Goal: Information Seeking & Learning: Compare options

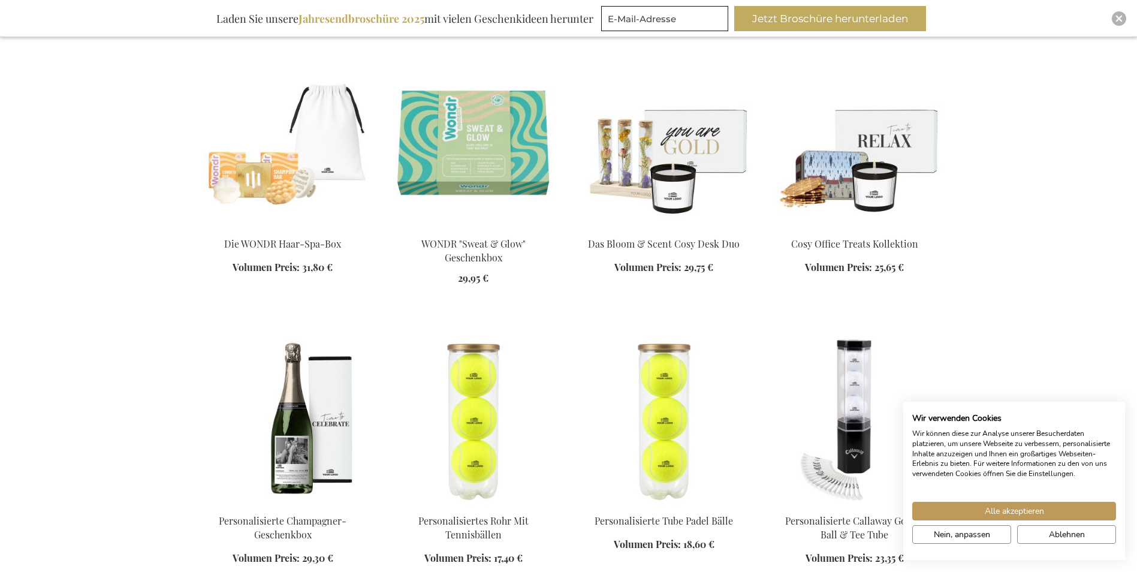
scroll to position [959, 0]
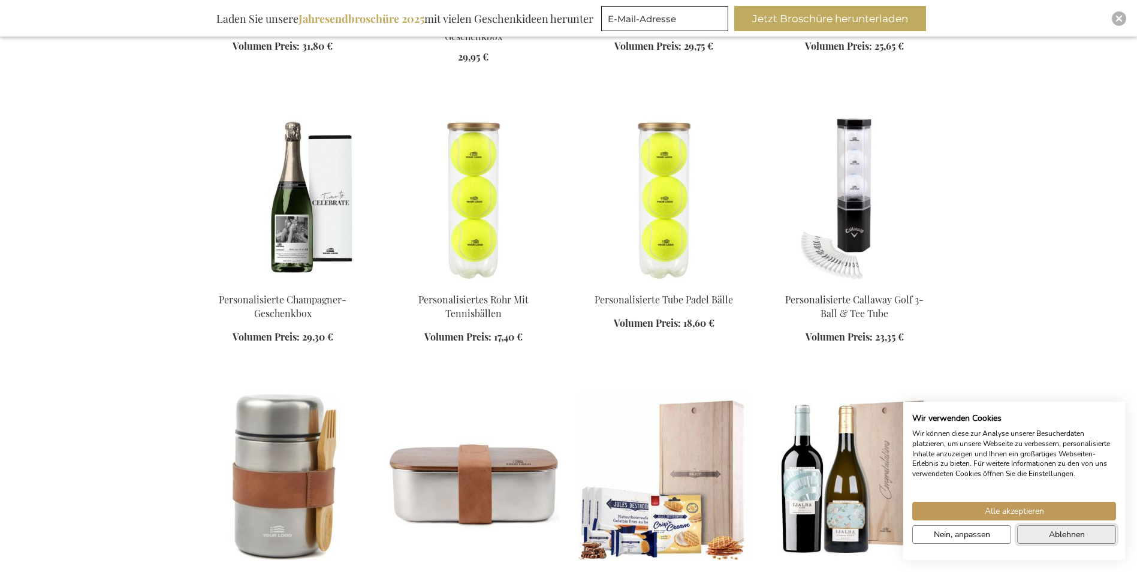
click at [1080, 536] on span "Ablehnen" at bounding box center [1067, 534] width 36 height 13
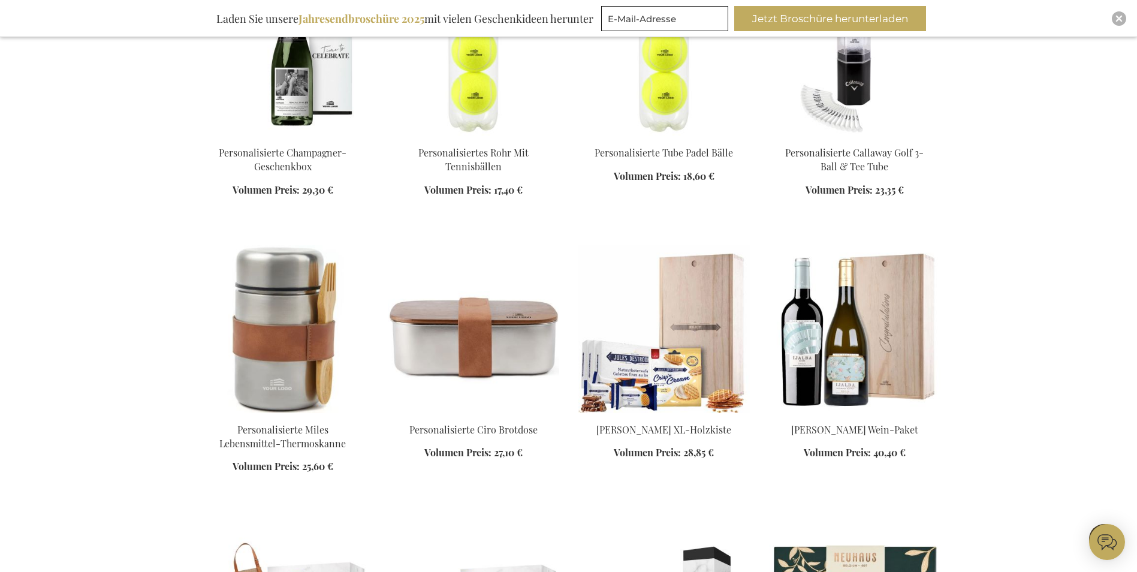
scroll to position [1258, 0]
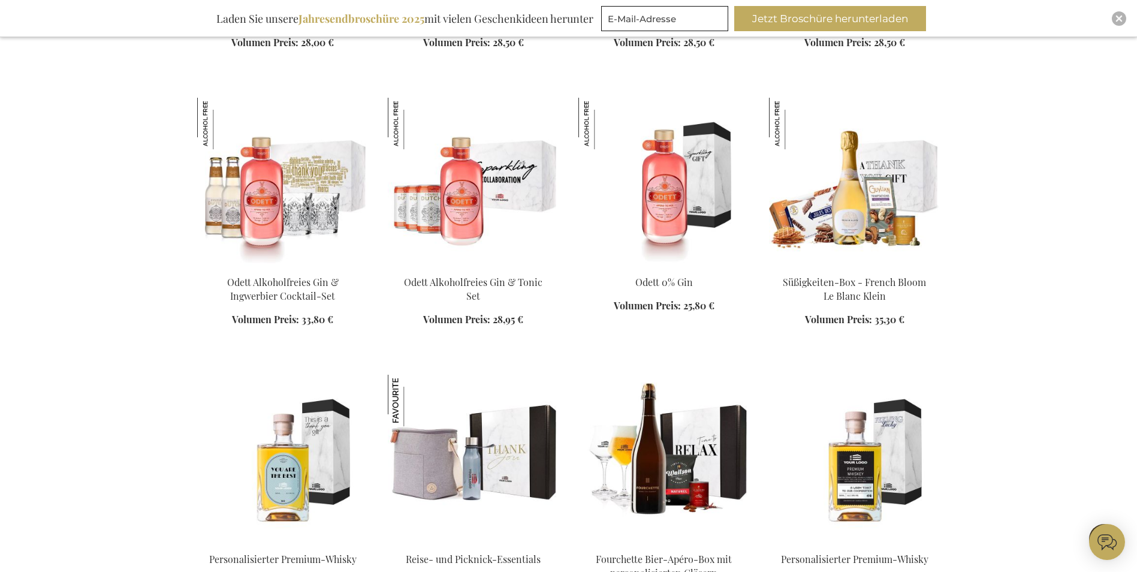
scroll to position [2936, 0]
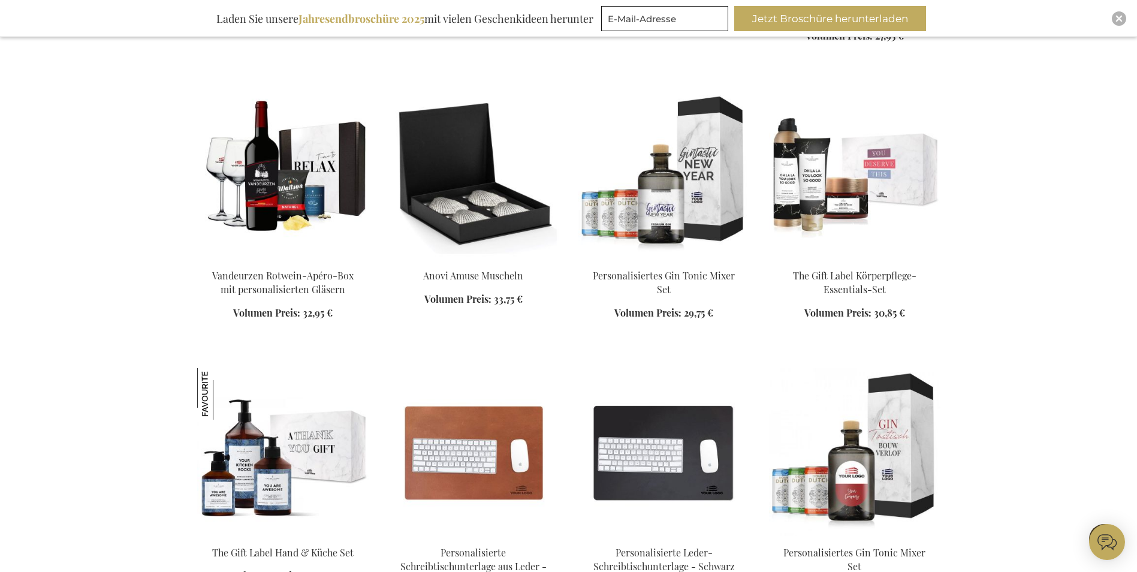
scroll to position [5992, 0]
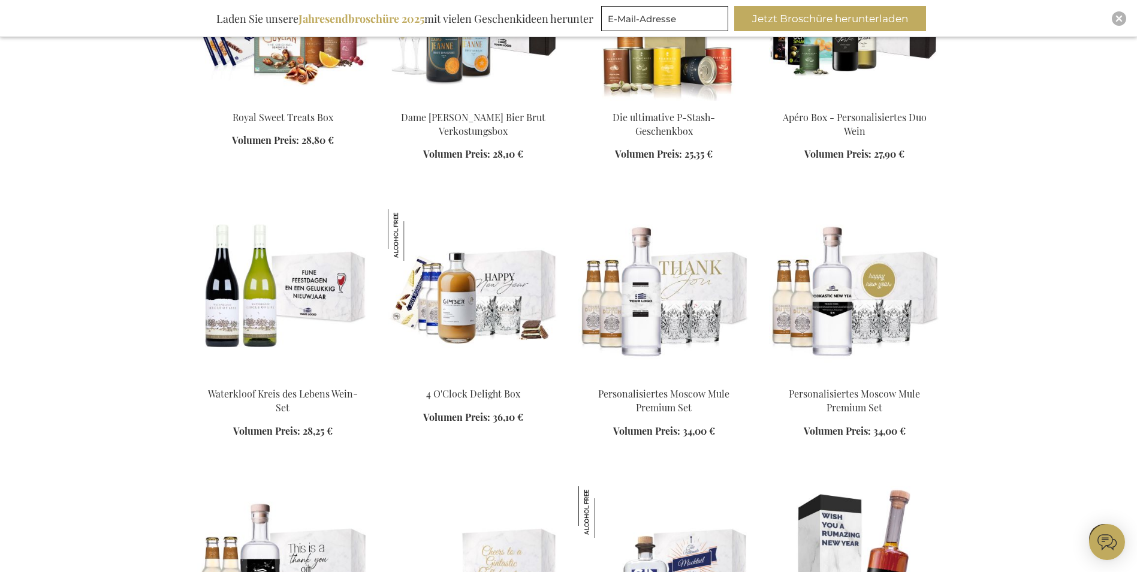
scroll to position [7071, 0]
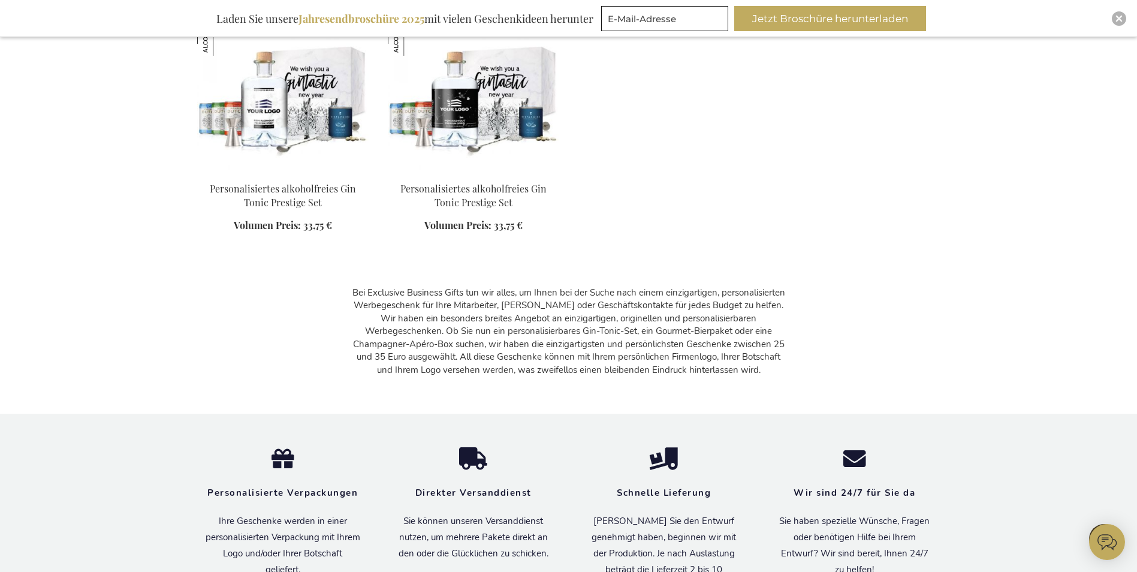
scroll to position [7670, 0]
